Goal: Task Accomplishment & Management: Use online tool/utility

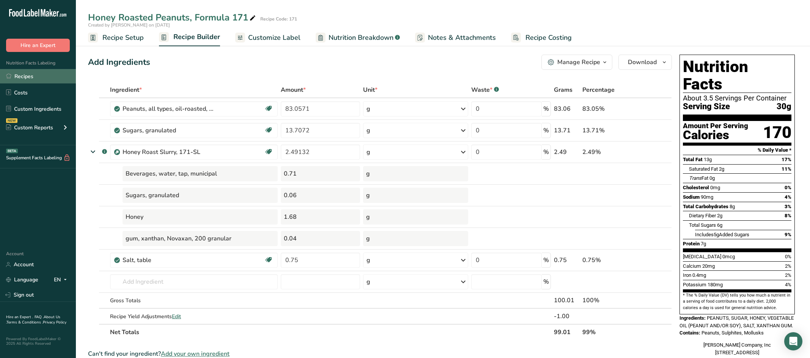
click at [46, 78] on link "Recipes" at bounding box center [38, 76] width 76 height 14
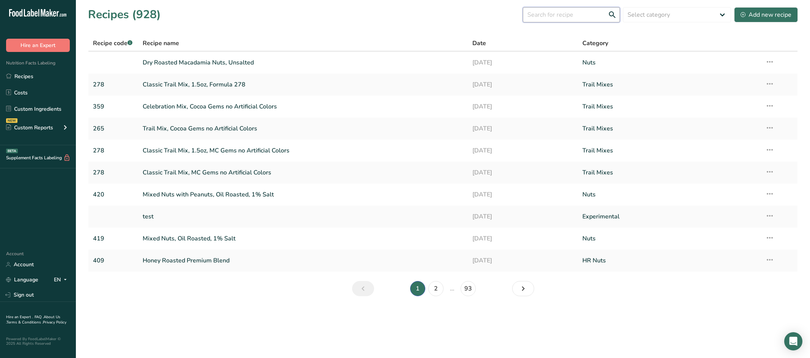
click at [474, 14] on input "text" at bounding box center [571, 14] width 97 height 15
type input "208"
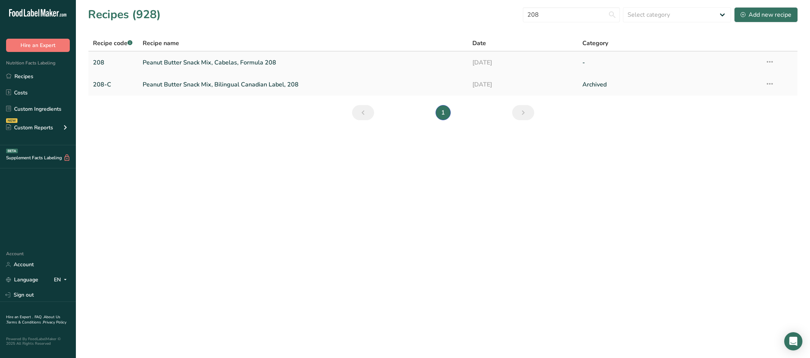
click at [219, 61] on link "Peanut Butter Snack Mix, Cabelas, Formula 208" at bounding box center [303, 63] width 321 height 16
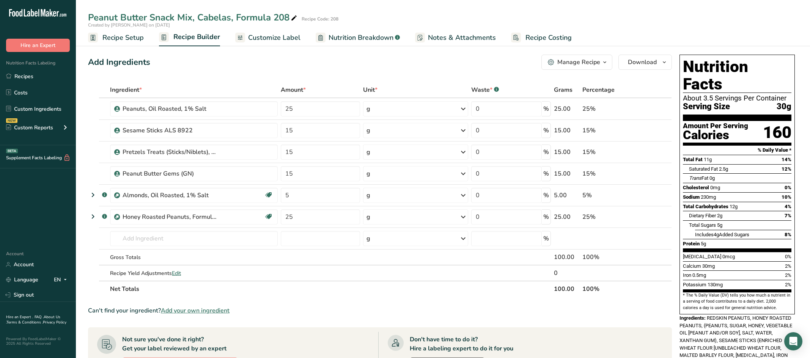
click at [270, 37] on span "Customize Label" at bounding box center [274, 38] width 52 height 10
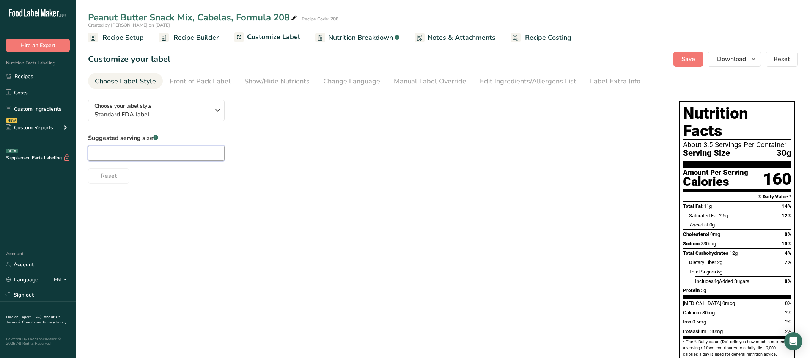
click at [196, 151] on input "text" at bounding box center [156, 153] width 137 height 15
click at [155, 151] on input "text" at bounding box center [156, 153] width 137 height 15
type input "1/4 cup"
click at [286, 83] on div "Show/Hide Nutrients" at bounding box center [276, 81] width 65 height 10
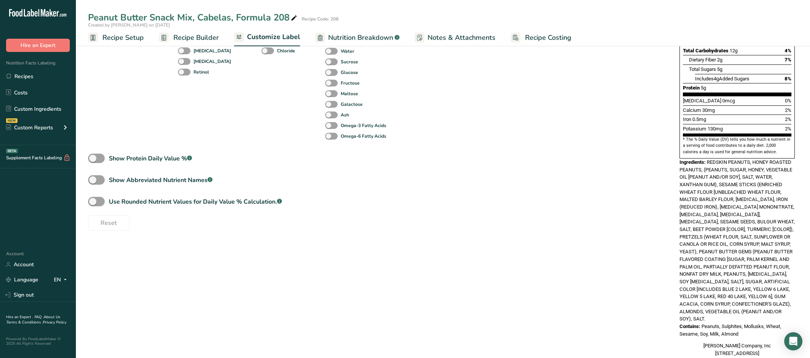
scroll to position [212, 0]
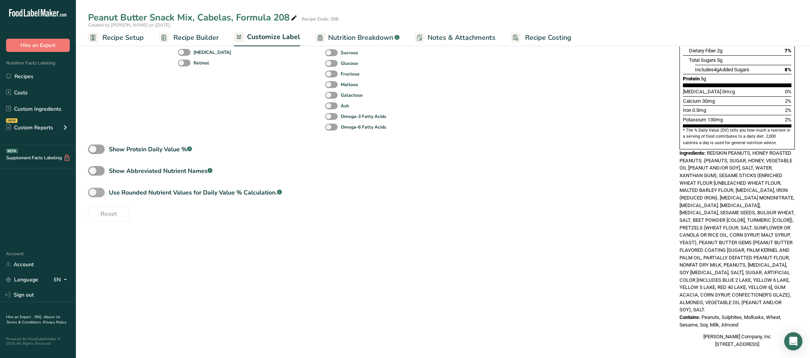
click at [94, 192] on span at bounding box center [96, 192] width 17 height 9
click at [93, 192] on input "Use Rounded Nutrient Values for Daily Value % Calculation. .a-a{fill:#347362;}.…" at bounding box center [90, 192] width 5 height 5
checkbox input "true"
type input "1/4 cup (30g)"
type input "13"
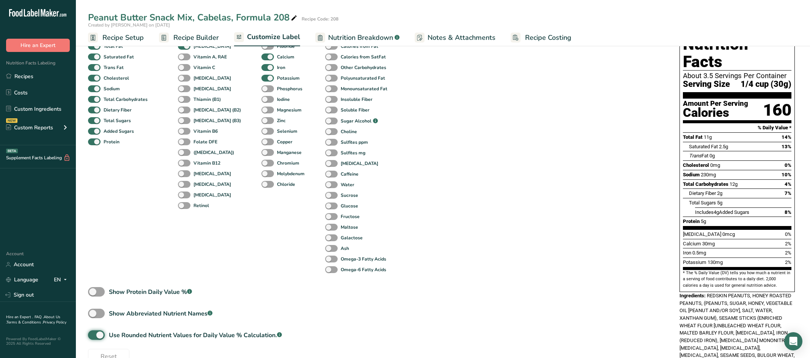
scroll to position [22, 0]
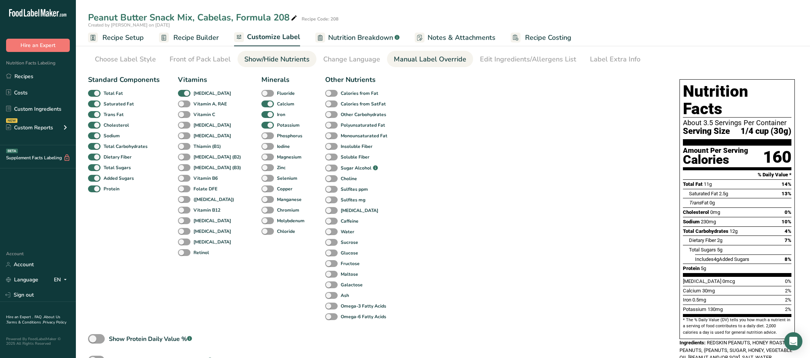
click at [420, 59] on div "Manual Label Override" at bounding box center [430, 59] width 72 height 10
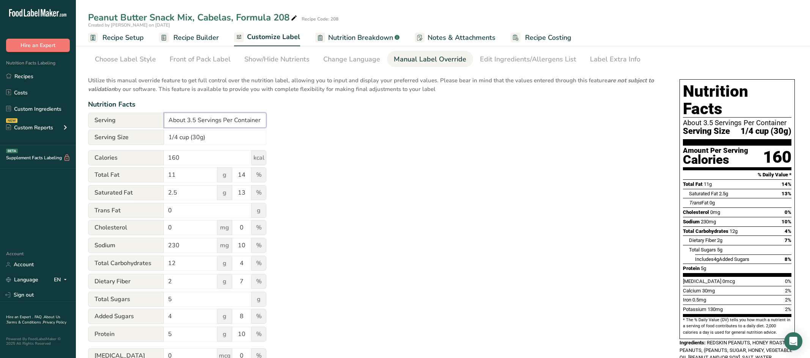
drag, startPoint x: 198, startPoint y: 120, endPoint x: 165, endPoint y: 120, distance: 32.3
click at [165, 120] on input "About 3.5 Servings Per Container" at bounding box center [215, 120] width 102 height 15
type input "Servings Per Container"
click at [222, 139] on input "1/4 cup (30g)" at bounding box center [215, 137] width 102 height 15
click at [220, 153] on input "160" at bounding box center [208, 157] width 88 height 15
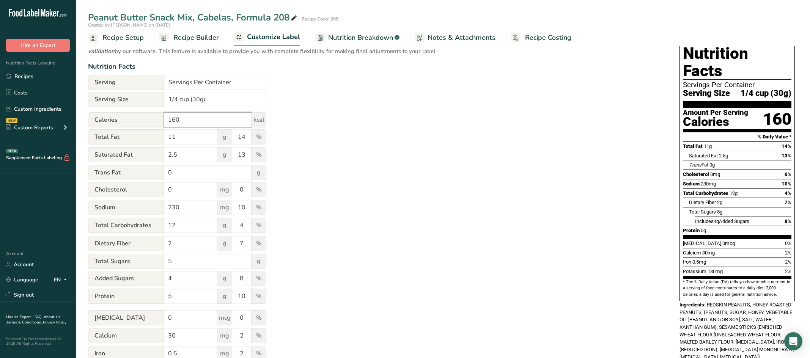
scroll to position [98, 0]
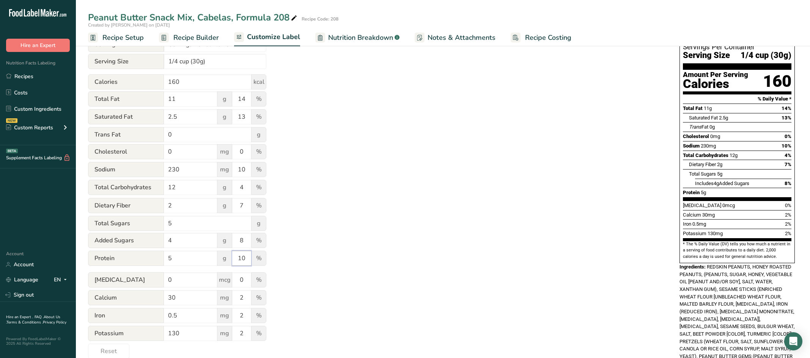
drag, startPoint x: 248, startPoint y: 256, endPoint x: 237, endPoint y: 257, distance: 11.0
click at [237, 257] on input "10" at bounding box center [241, 258] width 19 height 15
drag, startPoint x: 181, startPoint y: 297, endPoint x: 160, endPoint y: 297, distance: 21.3
click at [160, 297] on div "Calcium 30 mg 2 %" at bounding box center [177, 298] width 178 height 16
click at [192, 281] on input "0" at bounding box center [190, 279] width 53 height 15
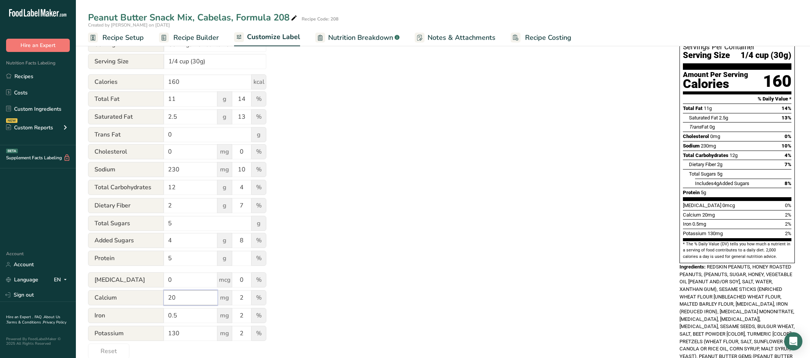
click at [191, 298] on input "20" at bounding box center [190, 297] width 53 height 15
drag, startPoint x: 184, startPoint y: 297, endPoint x: 156, endPoint y: 297, distance: 28.8
click at [156, 297] on div "Calcium 20 mg 2 %" at bounding box center [177, 298] width 178 height 16
type input "1"
type input "20"
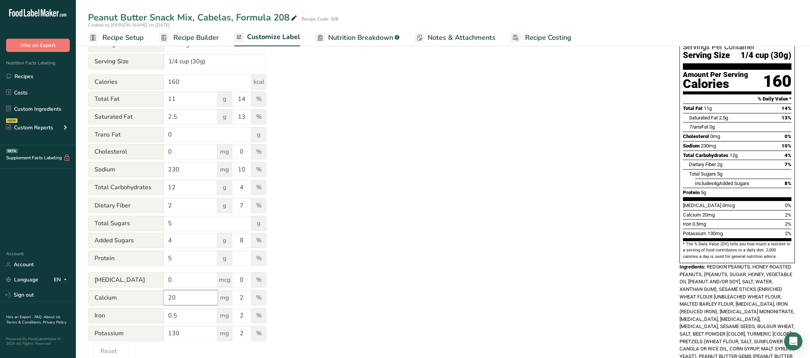
scroll to position [0, 0]
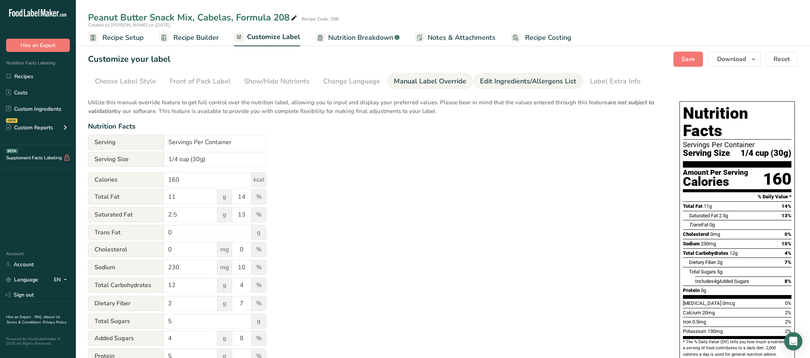
click at [474, 82] on div "Edit Ingredients/Allergens List" at bounding box center [528, 81] width 96 height 10
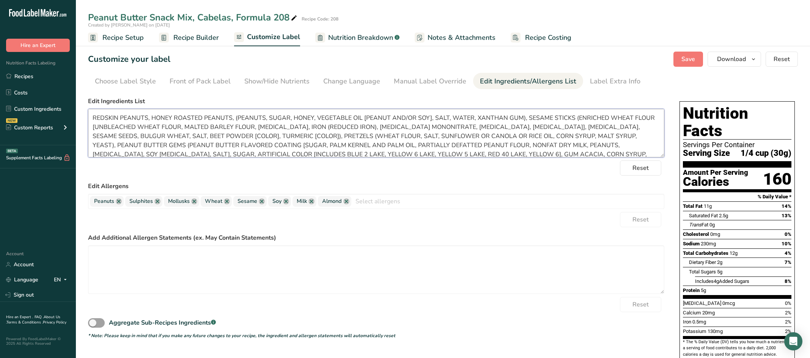
click at [231, 121] on textarea "REDSKIN PEANUTS, HONEY ROASTED PEANUTS, (PEANUTS, SUGAR, HONEY, VEGETABLE OIL […" at bounding box center [376, 133] width 576 height 49
drag, startPoint x: 469, startPoint y: 118, endPoint x: 446, endPoint y: 116, distance: 22.5
click at [446, 116] on textarea "REDSKIN PEANUTS, HONEY ROASTED PEANUTS (PEANUTS, SUGAR, HONEY, VEGETABLE OIL [P…" at bounding box center [376, 133] width 576 height 49
click at [158, 198] on link at bounding box center [157, 201] width 6 height 6
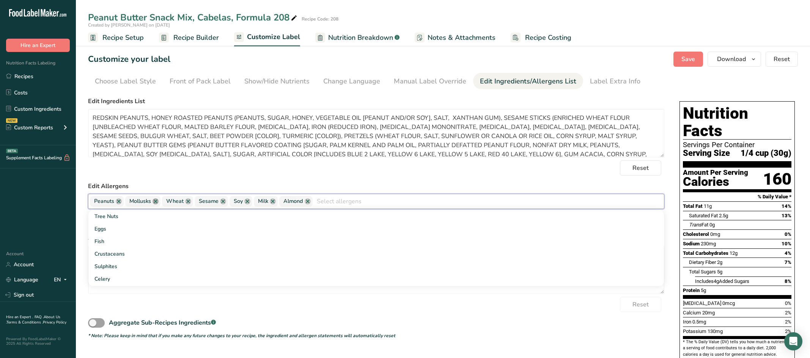
click at [156, 201] on link at bounding box center [156, 201] width 6 height 6
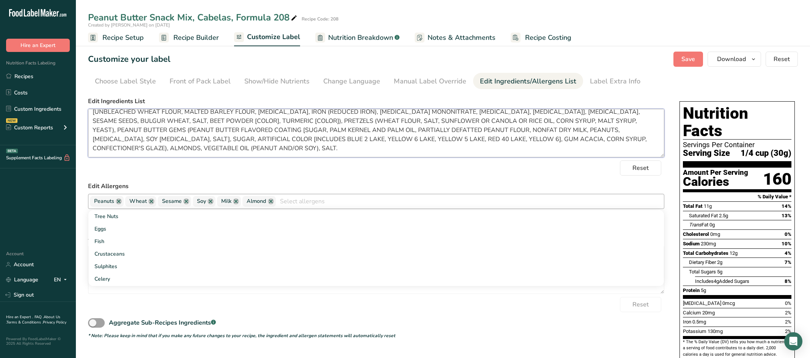
click at [105, 130] on textarea "REDSKIN PEANUTS, HONEY ROASTED PEANUTS (PEANUTS, SUGAR, HONEY, VEGETABLE OIL [P…" at bounding box center [376, 133] width 576 height 49
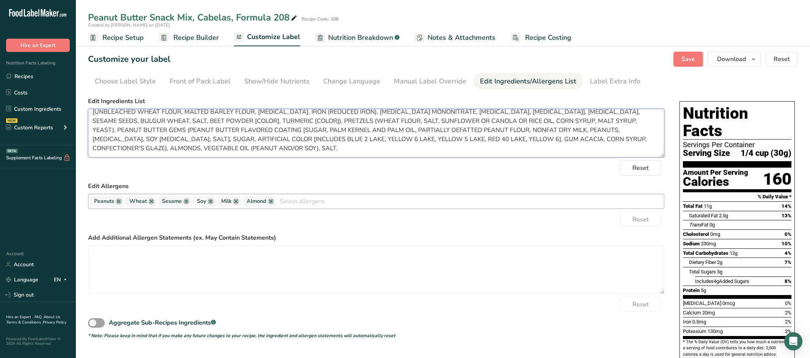
click at [105, 130] on textarea "REDSKIN PEANUTS, HONEY ROASTED PEANUTS (PEANUTS, SUGAR, HONEY, VEGETABLE OIL [P…" at bounding box center [376, 133] width 576 height 49
click at [126, 131] on textarea "REDSKIN PEANUTS, HONEY ROASTED PEANUTS (PEANUTS, SUGAR, HONEY, VEGETABLE OIL [P…" at bounding box center [376, 133] width 576 height 49
click at [474, 130] on textarea "REDSKIN PEANUTS, HONEY ROASTED PEANUTS (PEANUTS, SUGAR, HONEY, VEGETABLE OIL [P…" at bounding box center [376, 133] width 576 height 49
click at [118, 138] on textarea "REDSKIN PEANUTS, HONEY ROASTED PEANUTS (PEANUTS, SUGAR, HONEY, VEGETABLE OIL [P…" at bounding box center [376, 133] width 576 height 49
drag, startPoint x: 522, startPoint y: 139, endPoint x: 282, endPoint y: 140, distance: 240.2
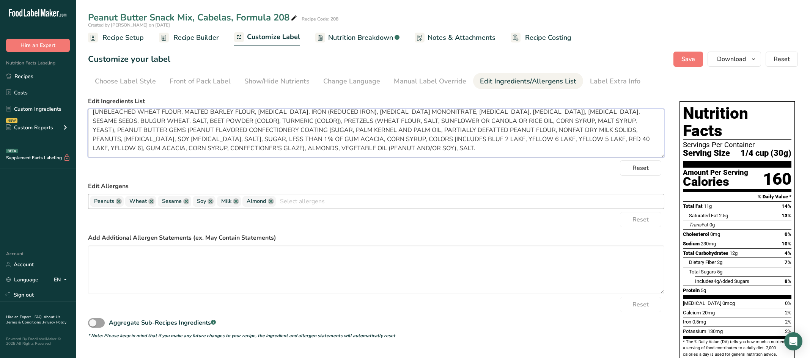
click at [282, 140] on textarea "REDSKIN PEANUTS, HONEY ROASTED PEANUTS (PEANUTS, SUGAR, HONEY, VEGETABLE OIL [P…" at bounding box center [376, 133] width 576 height 49
drag, startPoint x: 165, startPoint y: 148, endPoint x: 553, endPoint y: 139, distance: 388.3
click at [474, 139] on textarea "REDSKIN PEANUTS, HONEY ROASTED PEANUTS (PEANUTS, SUGAR, HONEY, VEGETABLE OIL [P…" at bounding box center [376, 133] width 576 height 49
type textarea "REDSKIN PEANUTS, HONEY ROASTED PEANUTS (PEANUTS, SUGAR, HONEY, VEGETABLE OIL [P…"
click at [361, 152] on textarea "REDSKIN PEANUTS, HONEY ROASTED PEANUTS (PEANUTS, SUGAR, HONEY, VEGETABLE OIL [P…" at bounding box center [376, 133] width 576 height 49
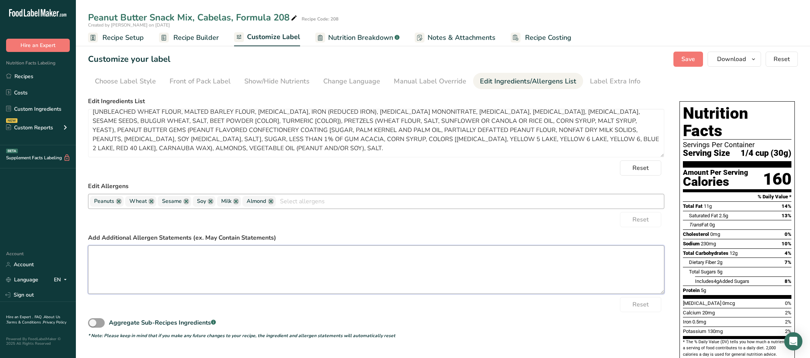
click at [309, 267] on textarea at bounding box center [376, 269] width 576 height 49
click at [224, 255] on textarea "MAY CONTAIN: BRAZIL NUTS, CASHEWS," at bounding box center [376, 269] width 576 height 49
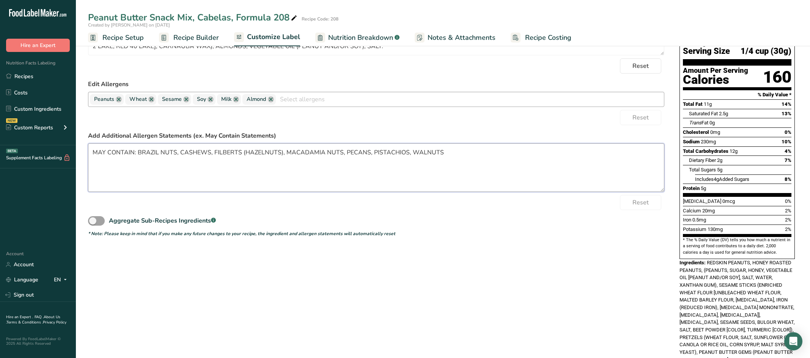
scroll to position [0, 0]
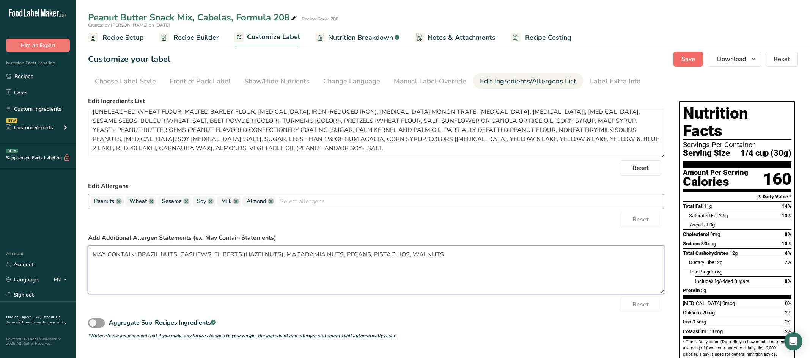
type textarea "MAY CONTAIN: BRAZIL NUTS, CASHEWS, FILBERTS (HAZELNUTS), MACADAMIA NUTS, PECANS…"
click at [474, 57] on span "Save" at bounding box center [688, 59] width 14 height 9
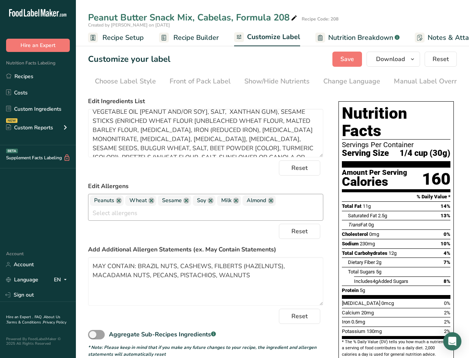
drag, startPoint x: 17, startPoint y: 72, endPoint x: 296, endPoint y: 69, distance: 278.9
click at [17, 72] on link "Recipes" at bounding box center [38, 76] width 76 height 14
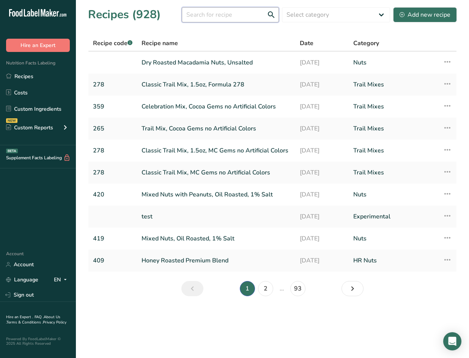
click at [244, 17] on input "text" at bounding box center [230, 14] width 97 height 15
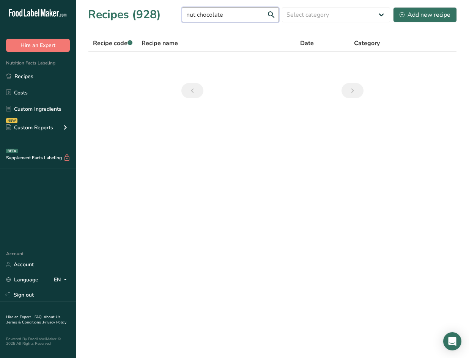
drag, startPoint x: 251, startPoint y: 17, endPoint x: 181, endPoint y: 14, distance: 69.5
click at [181, 14] on div "Recipes (928) nut chocolate Select category All Archived Baked Goods [GEOGRAPHI…" at bounding box center [272, 14] width 369 height 17
type input "chocolate nut"
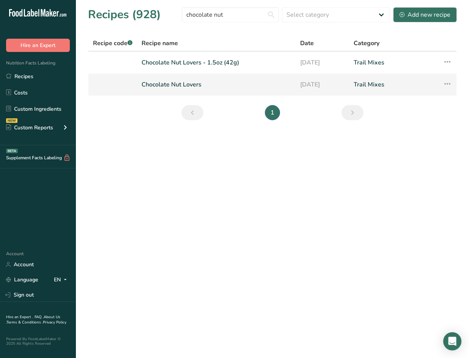
click at [179, 86] on link "Chocolate Nut Lovers" at bounding box center [216, 85] width 149 height 16
